Goal: Information Seeking & Learning: Learn about a topic

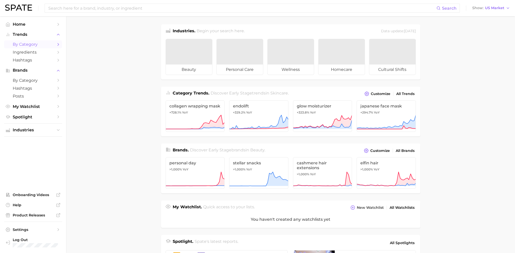
click at [27, 43] on span "by Category" at bounding box center [33, 44] width 41 height 5
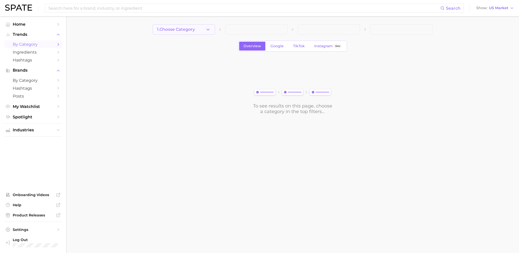
click at [181, 32] on button "1. Choose Category" at bounding box center [184, 29] width 62 height 10
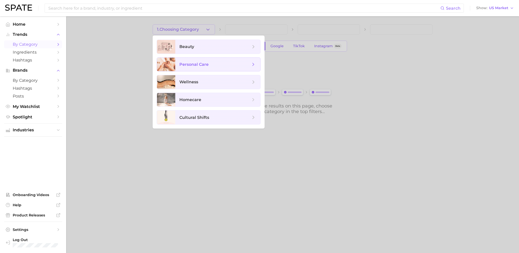
click at [186, 64] on span "personal care" at bounding box center [193, 64] width 29 height 5
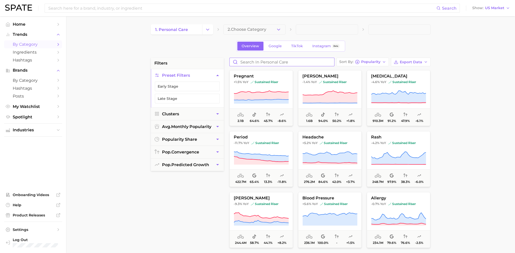
click at [265, 60] on input "Search in personal care" at bounding box center [282, 62] width 105 height 8
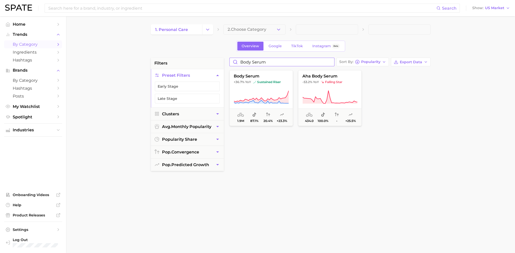
type input "body serum"
click at [263, 73] on button "body serum +36.7% YoY sustained riser 1.9m 87.1% 20.4% +23.3%" at bounding box center [261, 98] width 64 height 56
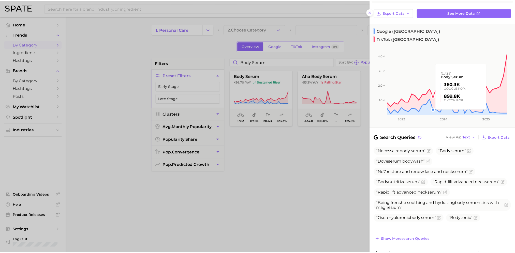
scroll to position [51, 0]
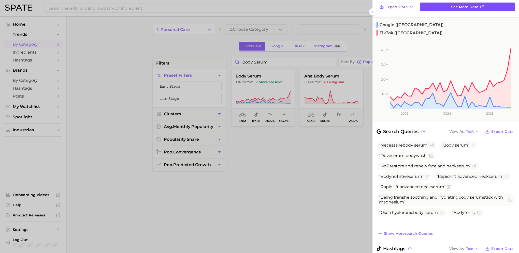
click at [453, 5] on span "See more data" at bounding box center [464, 7] width 27 height 4
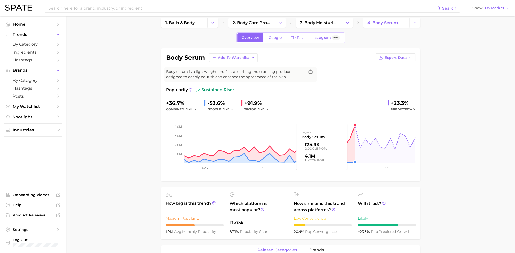
scroll to position [25, 0]
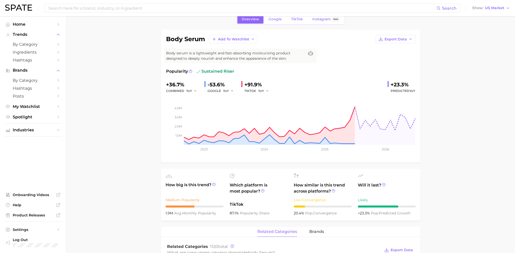
click at [176, 87] on div "+36.7%" at bounding box center [183, 85] width 34 height 8
click at [194, 90] on icon "button" at bounding box center [196, 91] width 4 height 4
click at [289, 90] on div "+36.7% combined YoY YoY QoQ MoM -53.6% GOOGLE YoY +91.9% TIKTOK YoY +23.3% Pred…" at bounding box center [290, 87] width 249 height 13
click at [82, 9] on input at bounding box center [242, 8] width 389 height 9
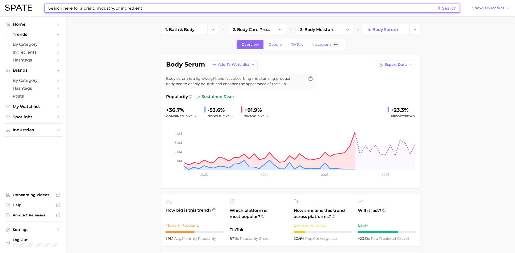
scroll to position [0, 0]
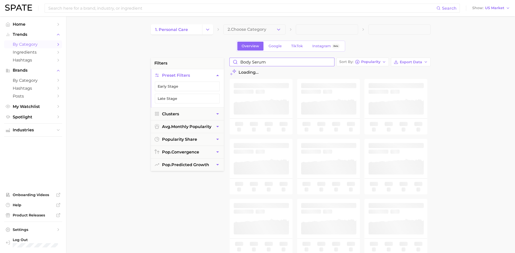
click at [258, 63] on input "body serum" at bounding box center [282, 62] width 105 height 8
click at [257, 63] on input "body serum" at bounding box center [282, 62] width 105 height 8
click at [257, 63] on input "[MEDICAL_DATA] lotion" at bounding box center [282, 62] width 105 height 8
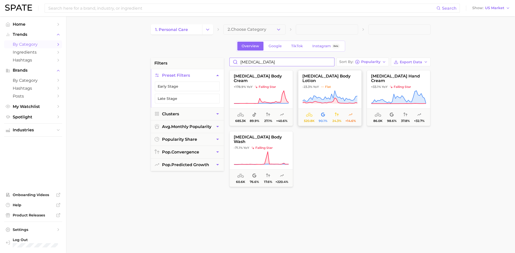
type input "[MEDICAL_DATA]"
click at [343, 85] on span "-23.3% YoY flat" at bounding box center [329, 87] width 63 height 4
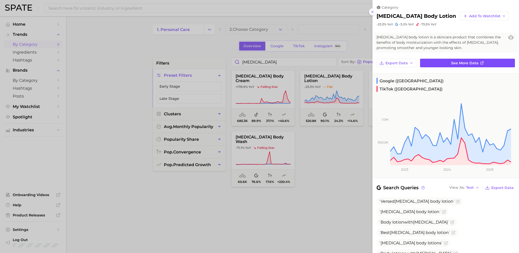
click at [458, 62] on span "See more data" at bounding box center [464, 63] width 27 height 4
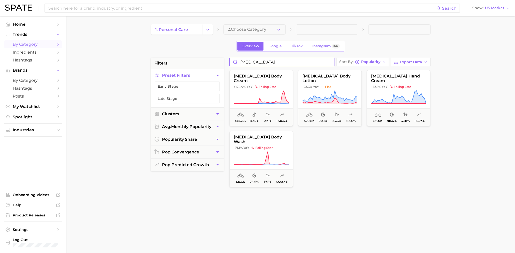
click at [252, 61] on input "[MEDICAL_DATA]" at bounding box center [282, 62] width 105 height 8
paste input "[MEDICAL_DATA]"
type input "[MEDICAL_DATA]"
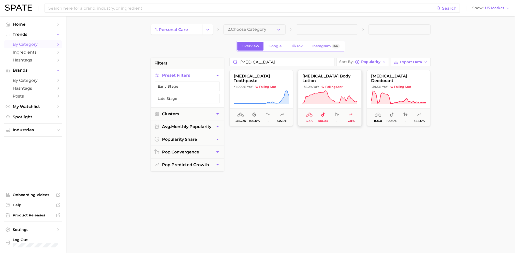
click at [327, 91] on icon at bounding box center [329, 97] width 55 height 14
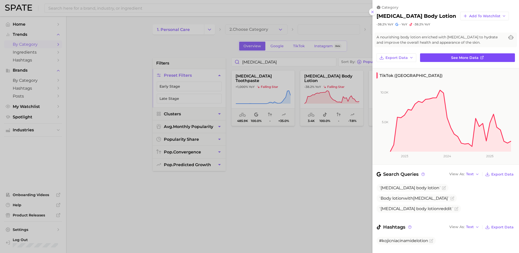
click at [454, 54] on link "See more data" at bounding box center [467, 57] width 95 height 9
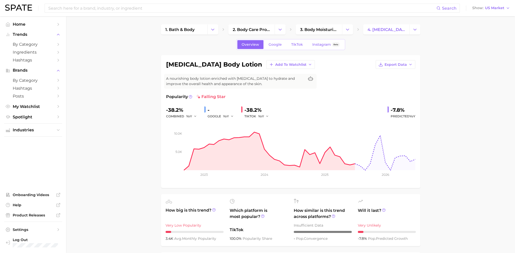
click at [145, 100] on main "1. bath & body 2. body care products 3. body moisturizing products 4. [MEDICAL_…" at bounding box center [290, 257] width 449 height 483
click at [323, 29] on span "3. body moisturizing products" at bounding box center [319, 29] width 38 height 5
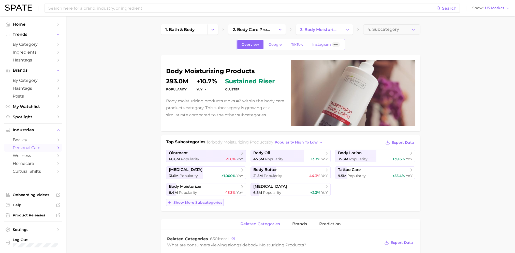
click at [198, 203] on span "Show more subcategories" at bounding box center [197, 203] width 49 height 4
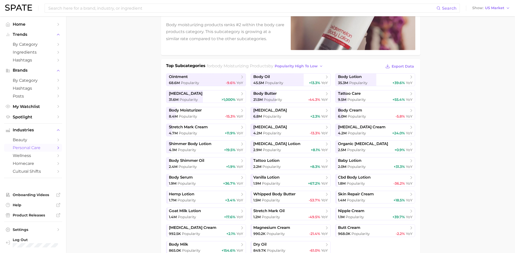
scroll to position [102, 0]
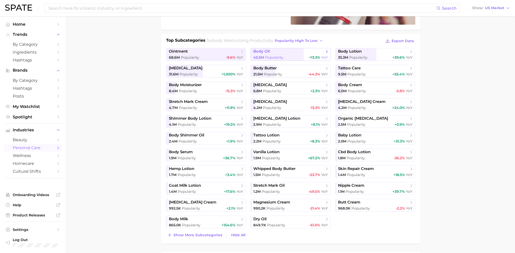
click at [266, 55] on span "Popularity" at bounding box center [274, 57] width 18 height 5
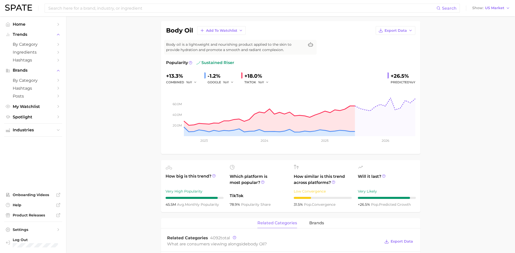
scroll to position [25, 0]
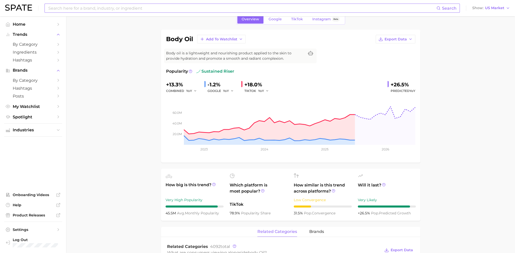
click at [85, 9] on input at bounding box center [242, 8] width 389 height 9
type input "psycare"
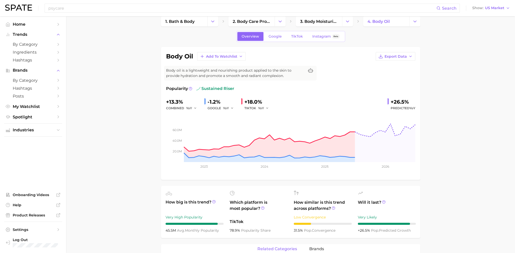
scroll to position [0, 0]
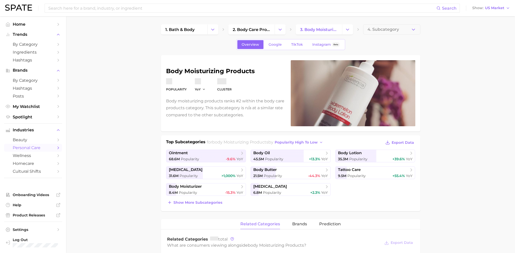
scroll to position [102, 0]
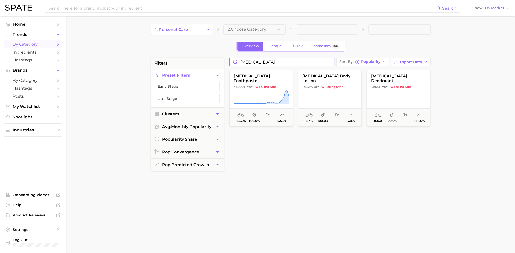
click at [260, 63] on input "[MEDICAL_DATA]" at bounding box center [282, 62] width 105 height 8
type input "psycare"
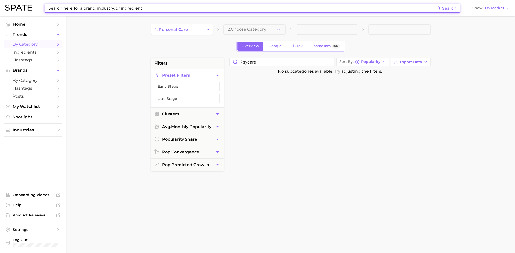
click at [164, 9] on input at bounding box center [242, 8] width 389 height 9
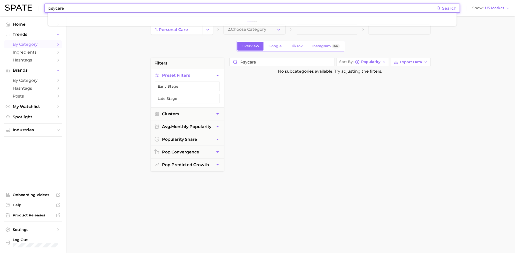
type input "psycare"
click at [130, 53] on main "1. personal care 2. Choose Category Overview Google TikTok Instagram Beta filte…" at bounding box center [290, 209] width 449 height 386
click at [95, 9] on input "psycare" at bounding box center [242, 8] width 389 height 9
click at [273, 18] on button "Suggest" at bounding box center [271, 21] width 29 height 8
